Goal: Book appointment/travel/reservation

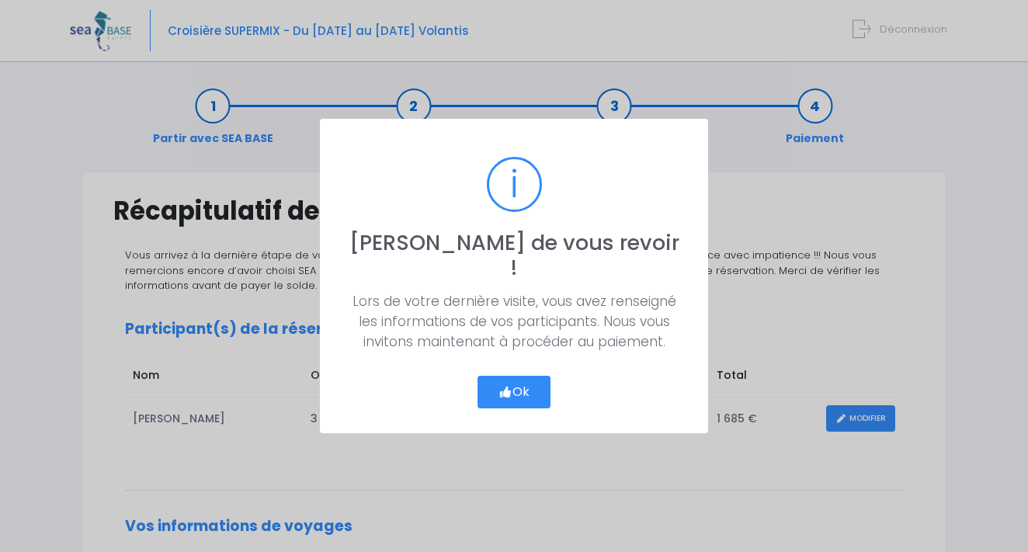
click at [518, 380] on button "Ok" at bounding box center [513, 392] width 73 height 33
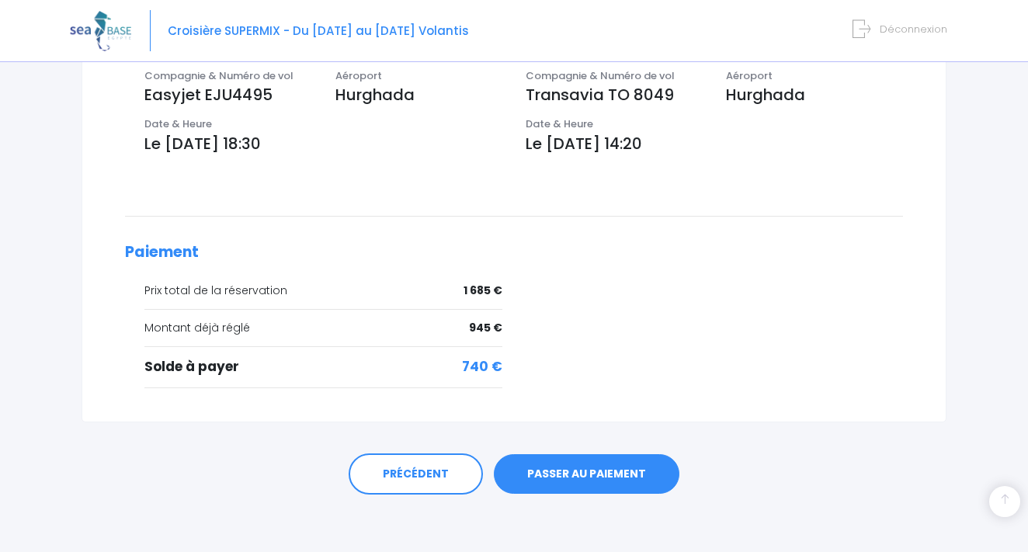
scroll to position [534, 0]
click at [562, 471] on link "PASSER AU PAIEMENT" at bounding box center [586, 475] width 185 height 40
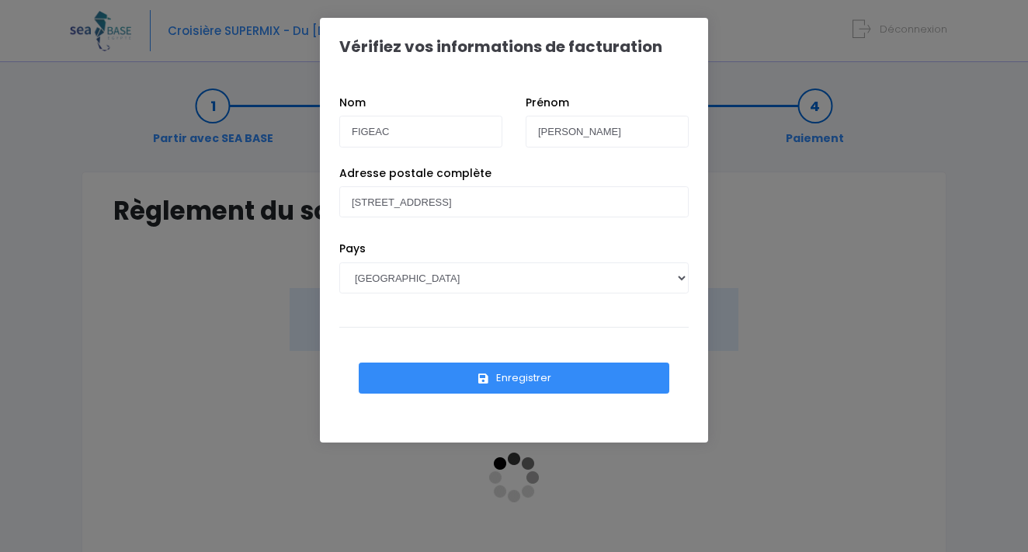
click at [528, 382] on button "Enregistrer" at bounding box center [514, 377] width 310 height 31
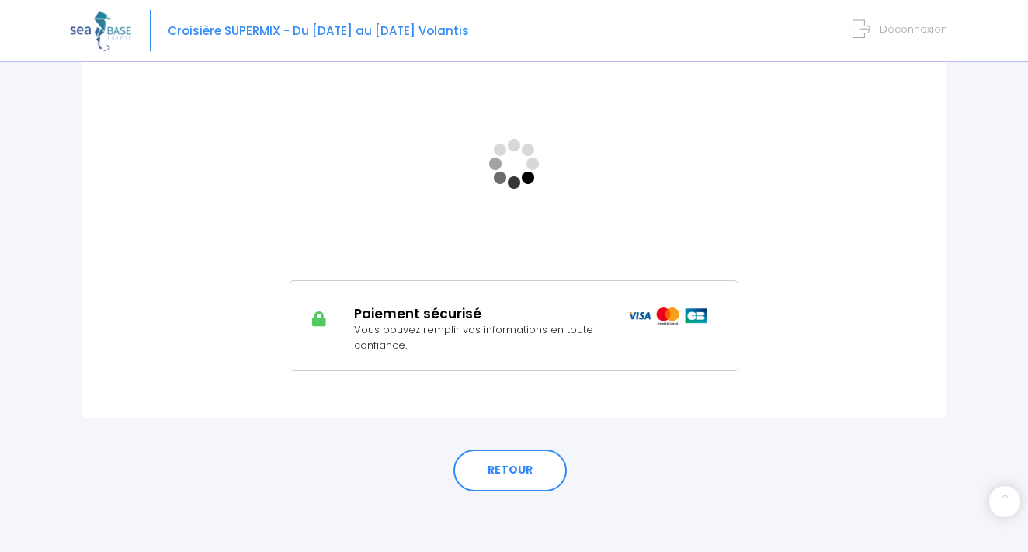
scroll to position [313, 0]
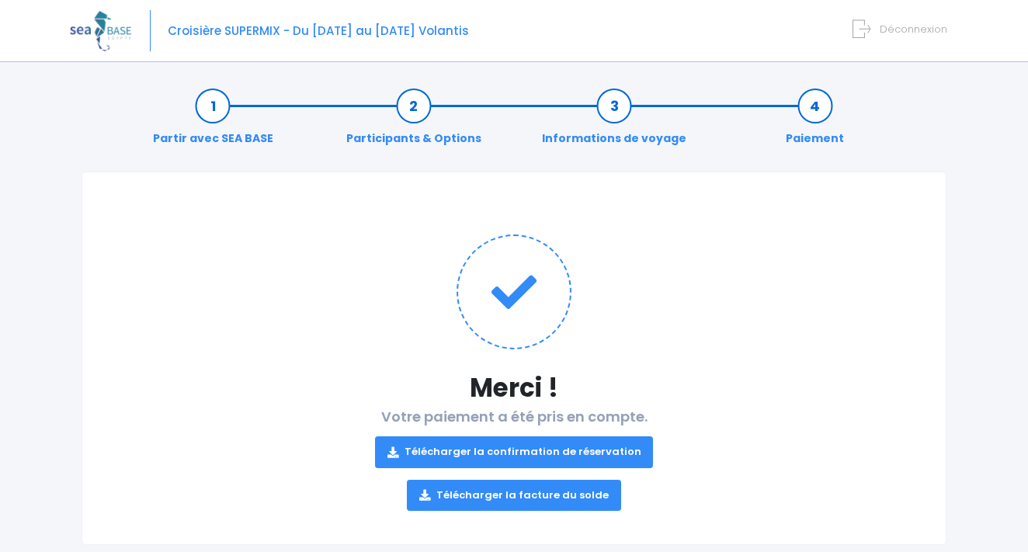
click at [580, 491] on link "Télécharger la facture du solde" at bounding box center [514, 495] width 214 height 31
click at [581, 452] on link "Télécharger la confirmation de réservation" at bounding box center [514, 451] width 279 height 31
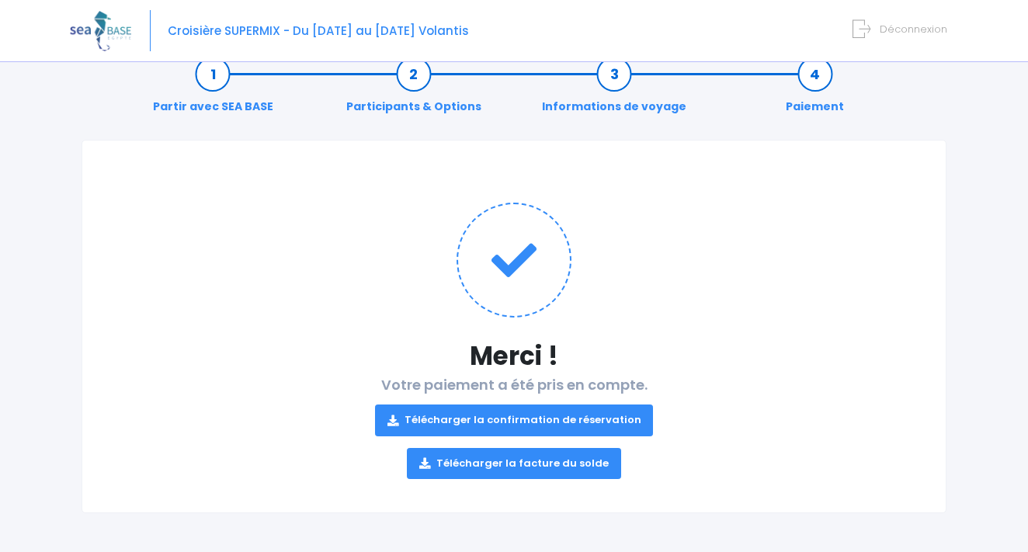
scroll to position [31, 0]
